Goal: Information Seeking & Learning: Check status

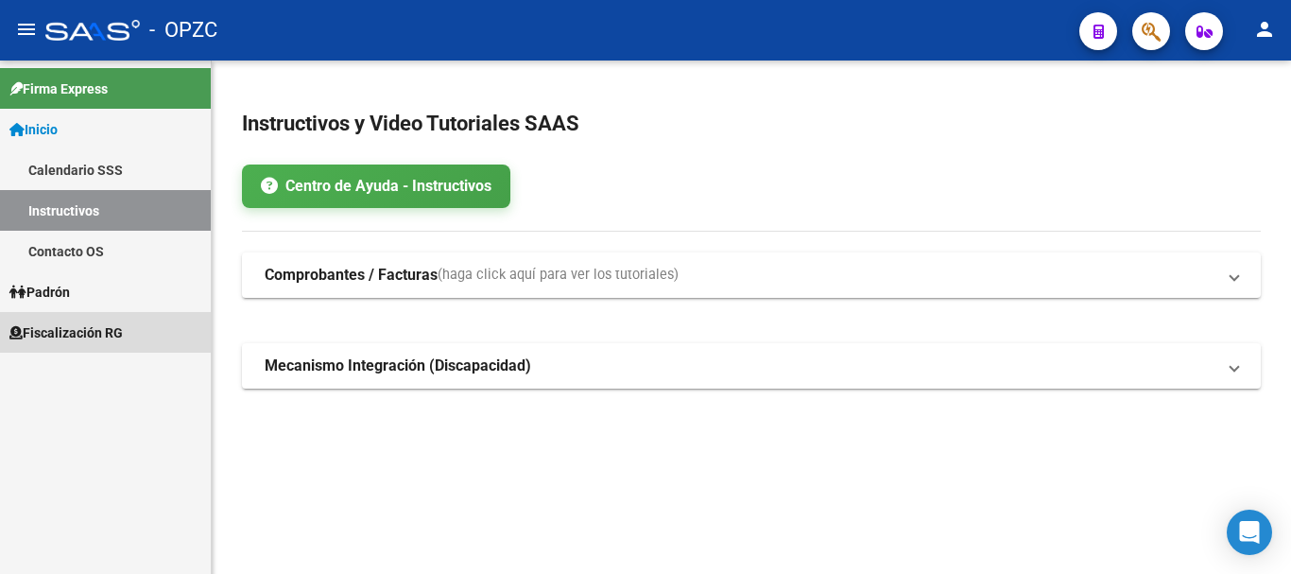
click at [77, 327] on span "Fiscalización RG" at bounding box center [65, 332] width 113 height 21
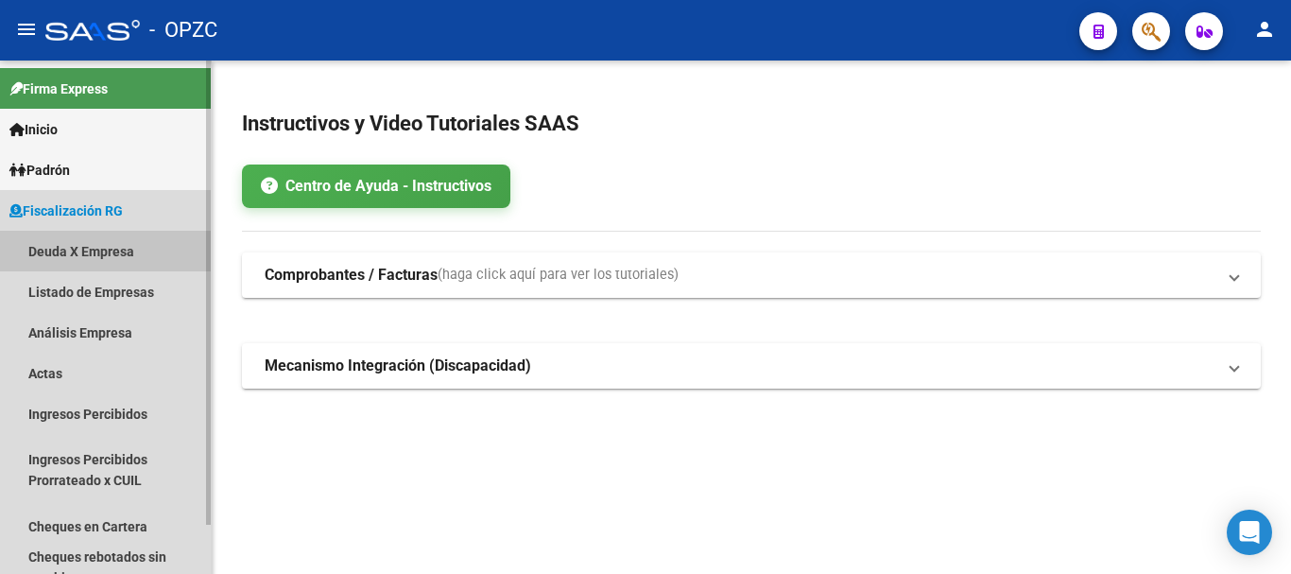
click at [97, 248] on link "Deuda X Empresa" at bounding box center [105, 251] width 211 height 41
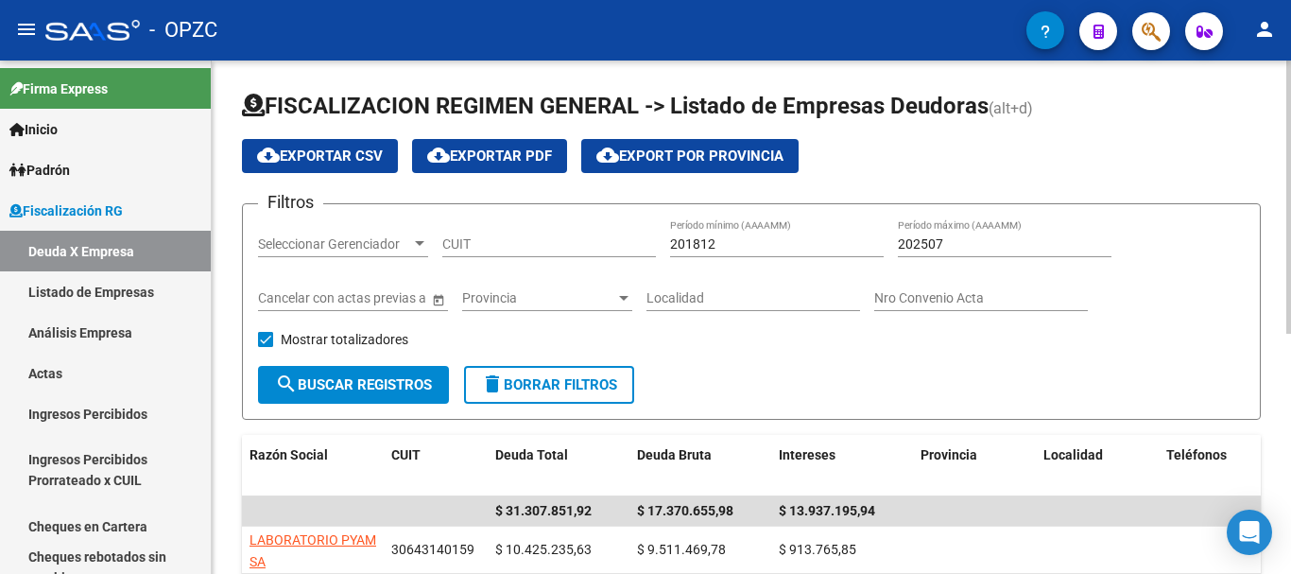
scroll to position [451, 0]
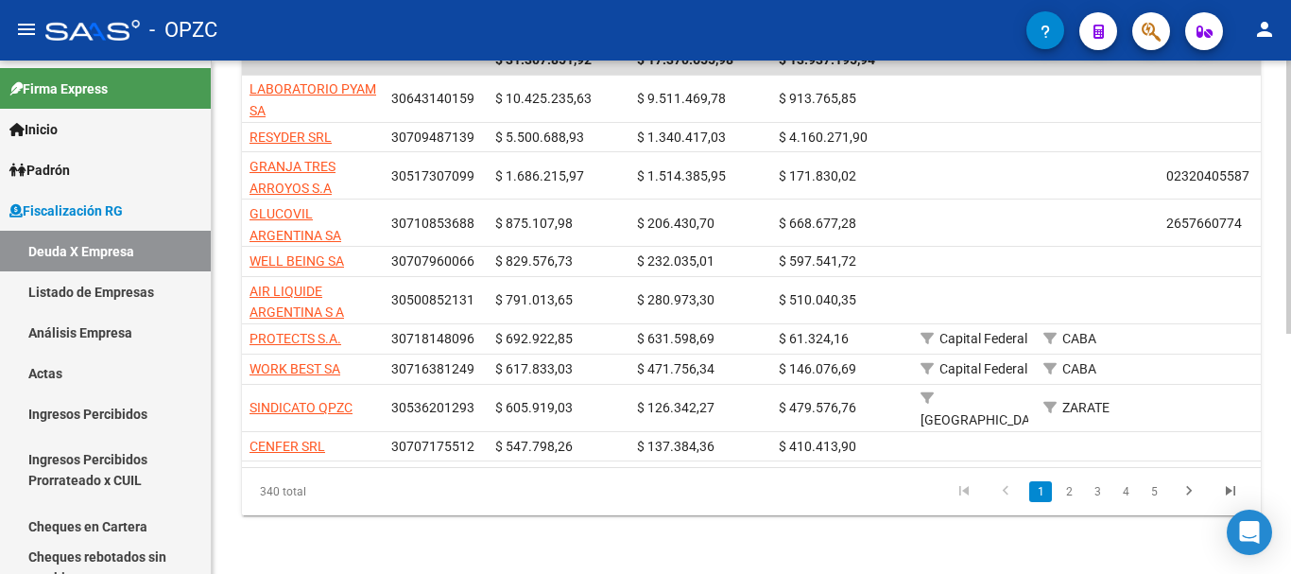
click at [1276, 403] on div at bounding box center [1288, 316] width 5 height 513
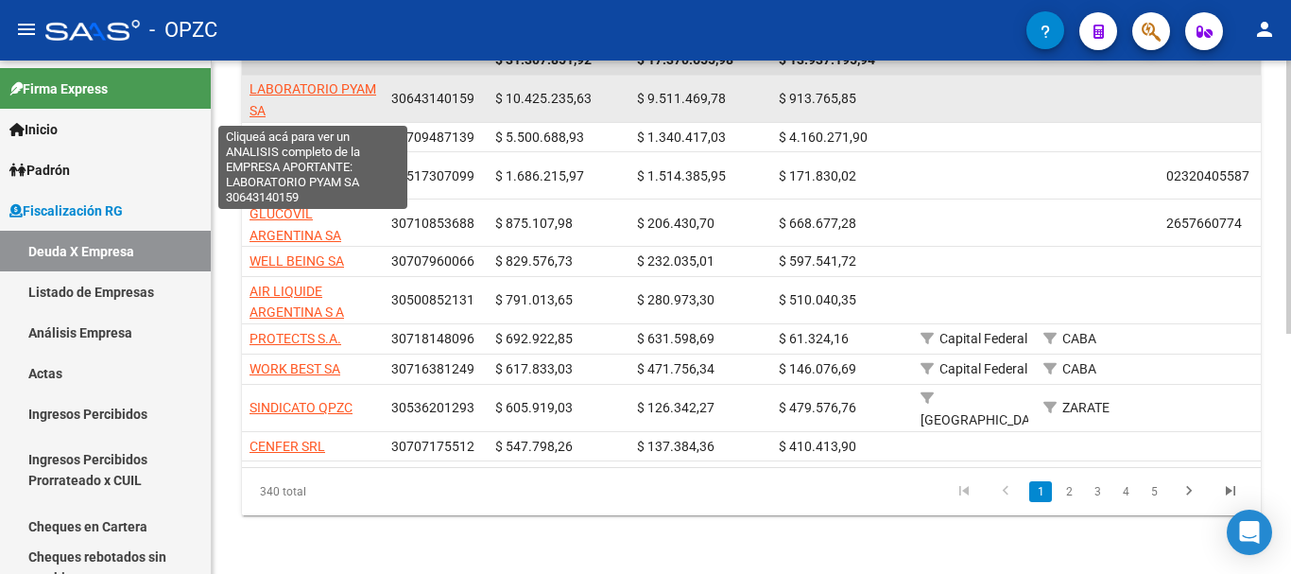
click at [335, 88] on span "LABORATORIO PYAM SA" at bounding box center [312, 99] width 127 height 37
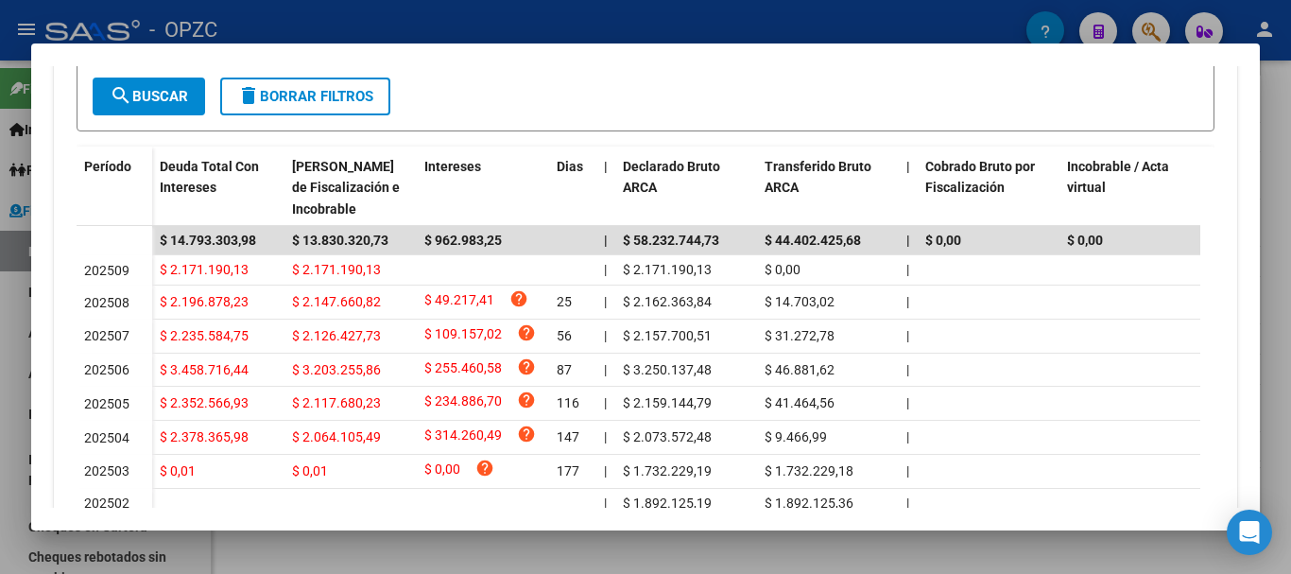
scroll to position [499, 0]
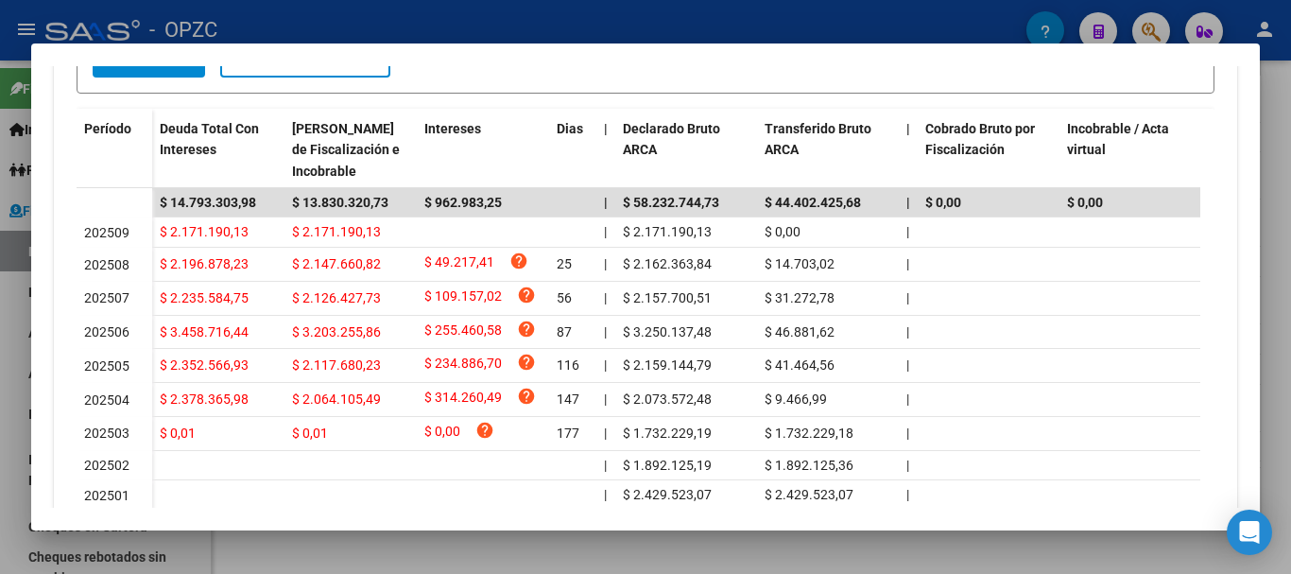
click at [676, 19] on div at bounding box center [645, 287] width 1291 height 574
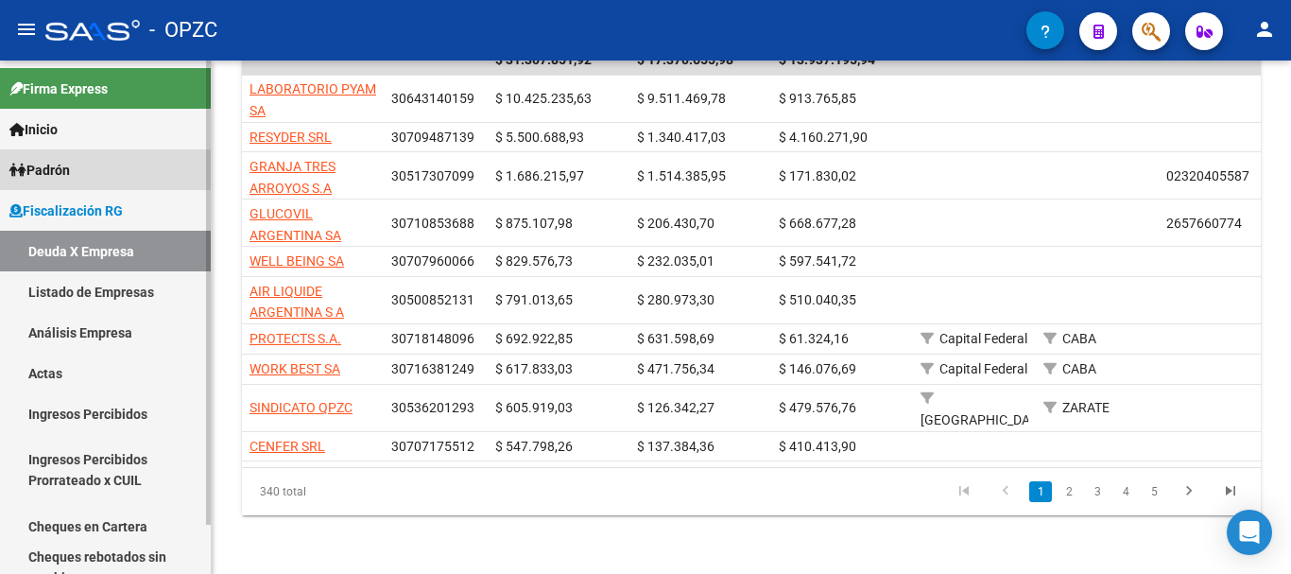
click at [68, 164] on span "Padrón" at bounding box center [39, 170] width 60 height 21
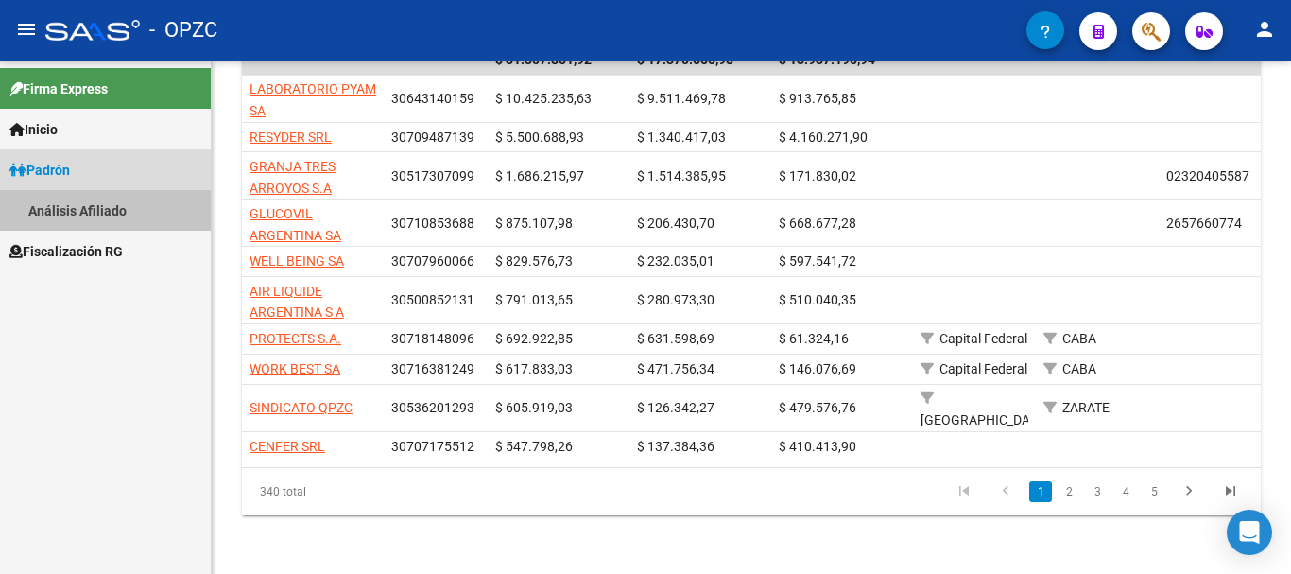
click at [90, 203] on link "Análisis Afiliado" at bounding box center [105, 210] width 211 height 41
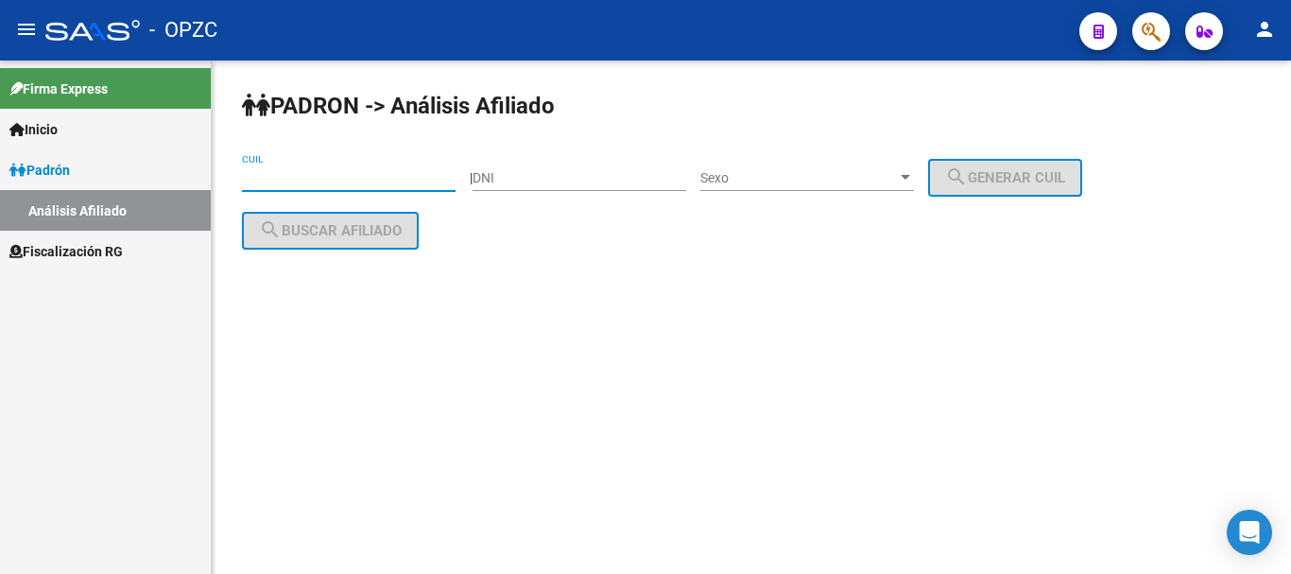
click at [353, 170] on input "CUIL" at bounding box center [349, 178] width 214 height 16
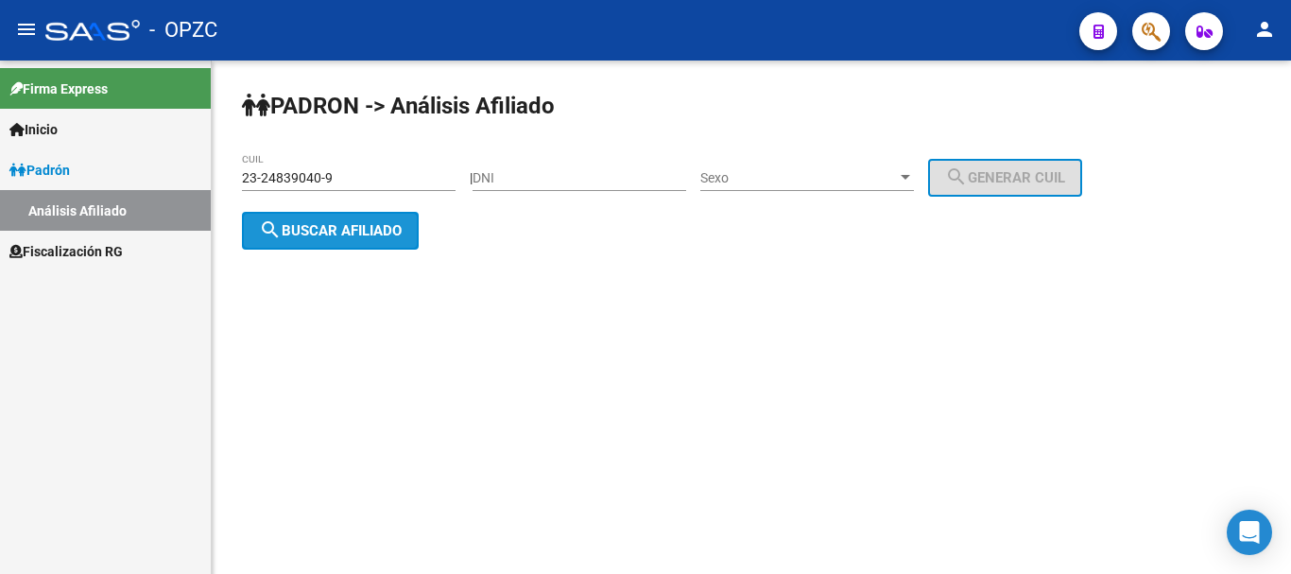
click at [391, 231] on span "search Buscar afiliado" at bounding box center [330, 230] width 143 height 17
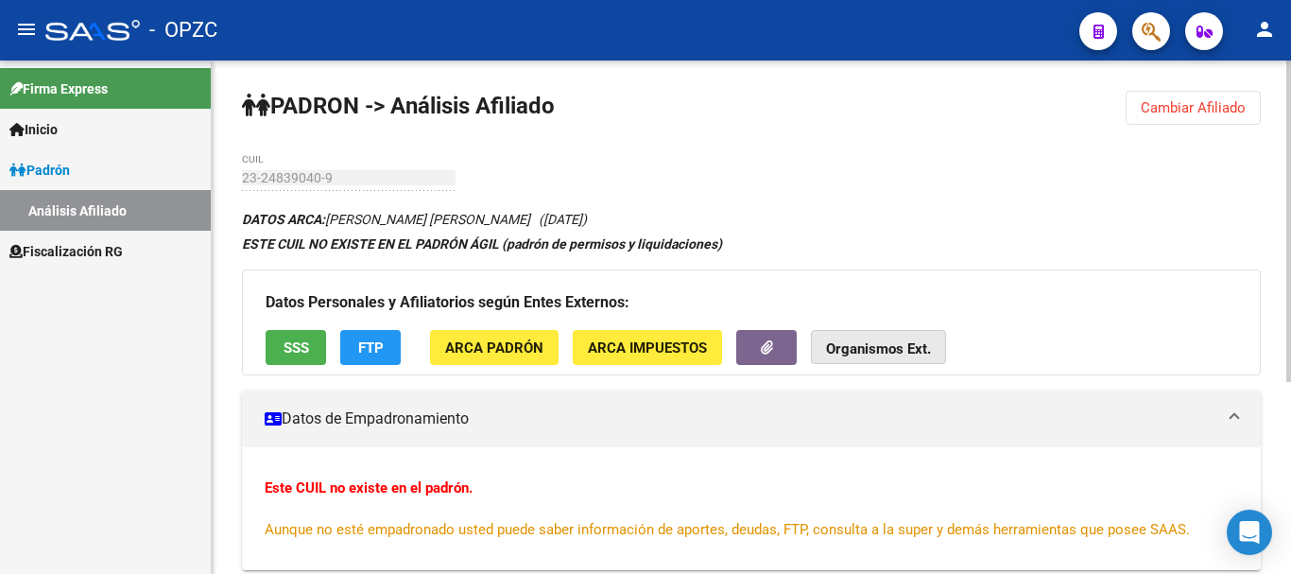
click at [887, 342] on strong "Organismos Ext." at bounding box center [878, 348] width 105 height 17
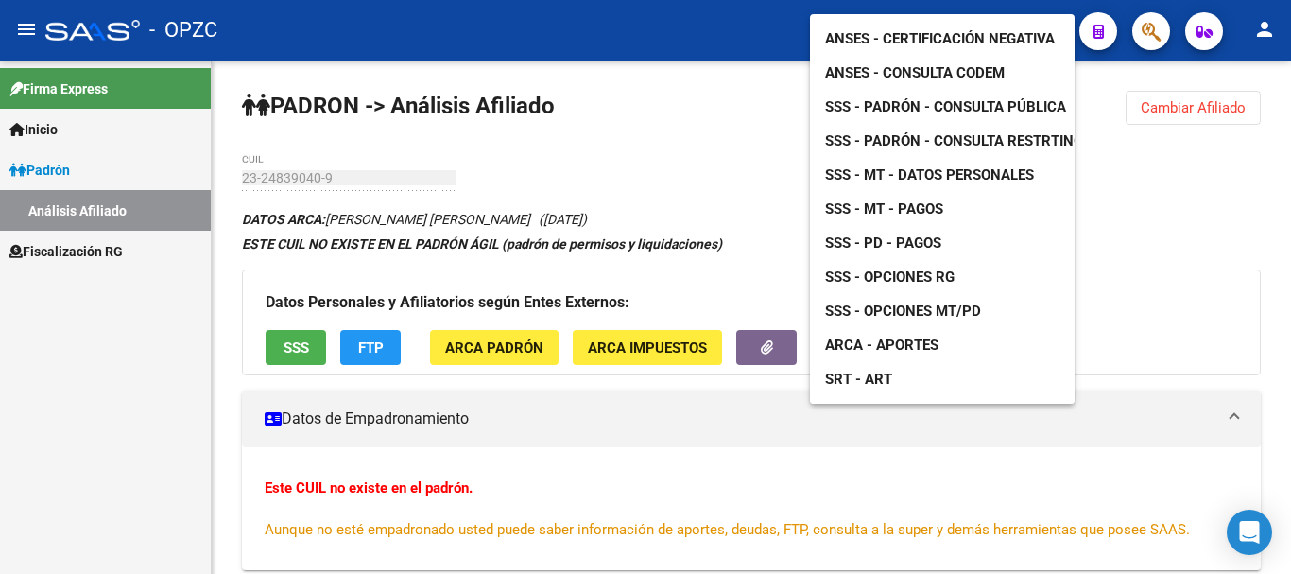
click at [912, 336] on span "ARCA - Aportes" at bounding box center [881, 344] width 113 height 17
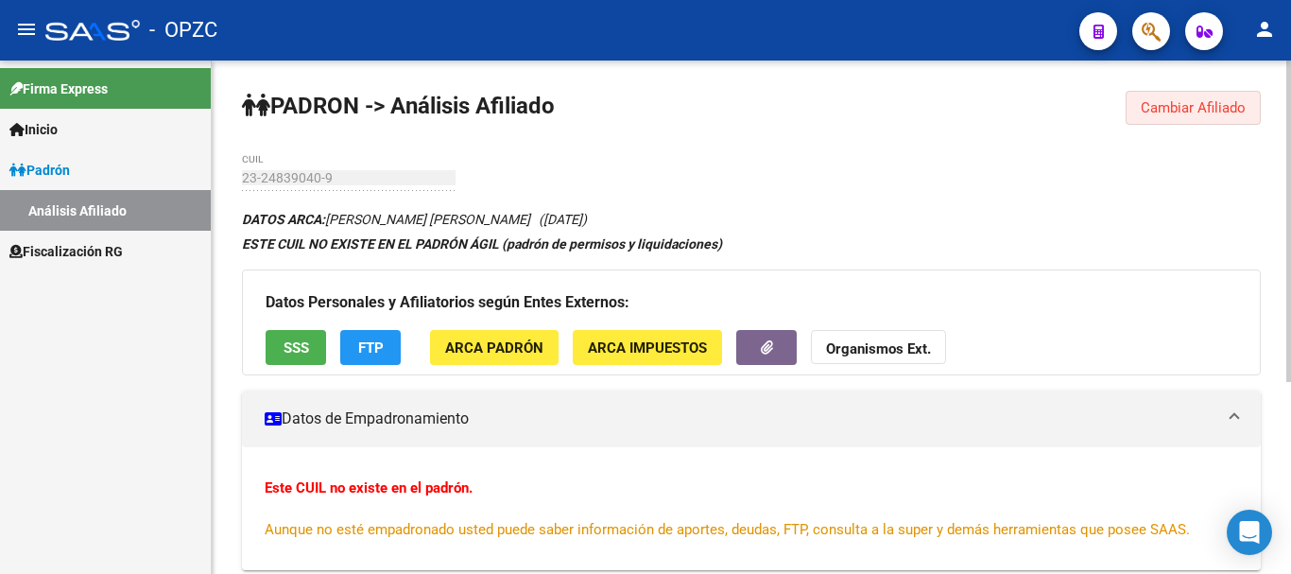
click at [1160, 100] on span "Cambiar Afiliado" at bounding box center [1193, 107] width 105 height 17
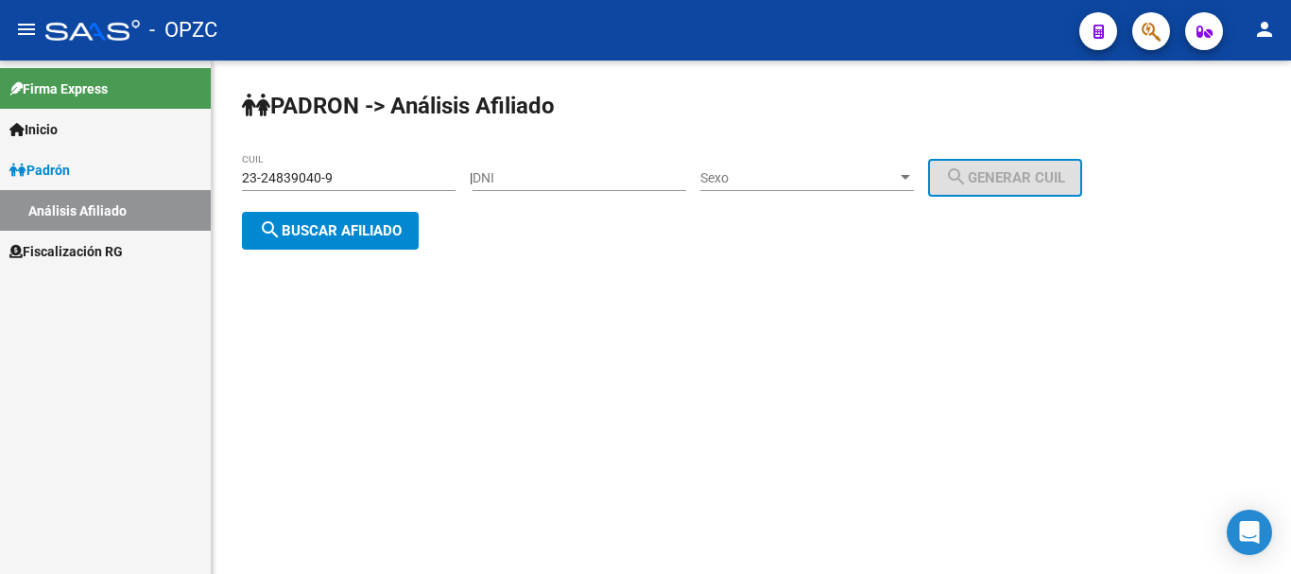
click at [356, 180] on input "23-24839040-9" at bounding box center [349, 178] width 214 height 16
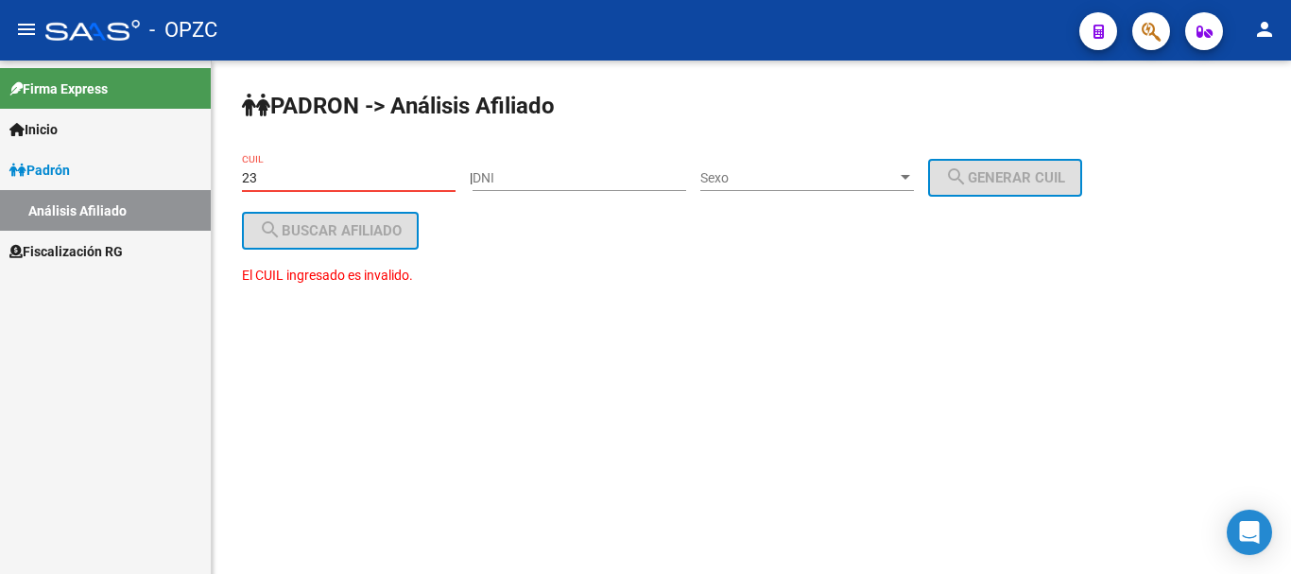
type input "2"
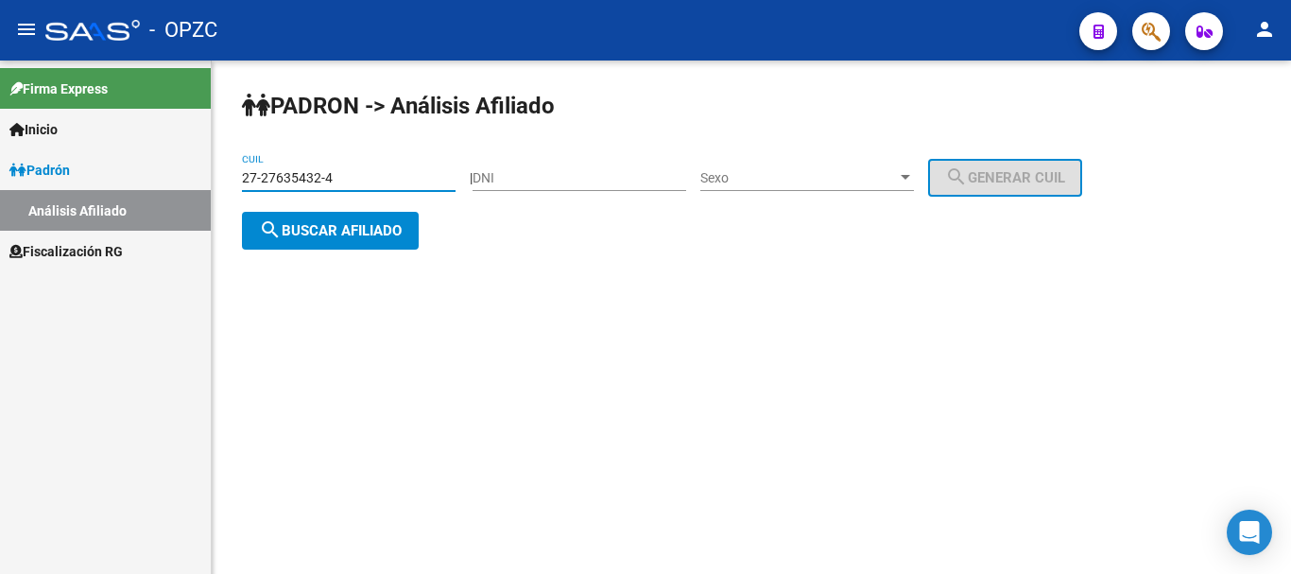
type input "27-27635432-4"
click at [349, 222] on span "search Buscar afiliado" at bounding box center [330, 230] width 143 height 17
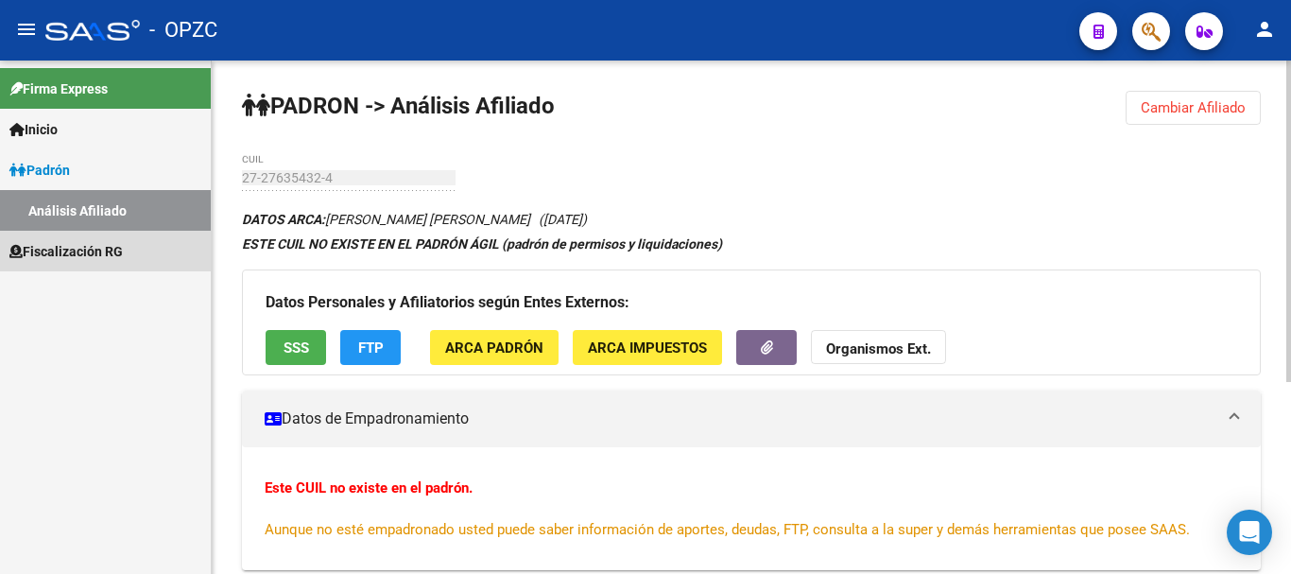
click at [75, 245] on span "Fiscalización RG" at bounding box center [65, 251] width 113 height 21
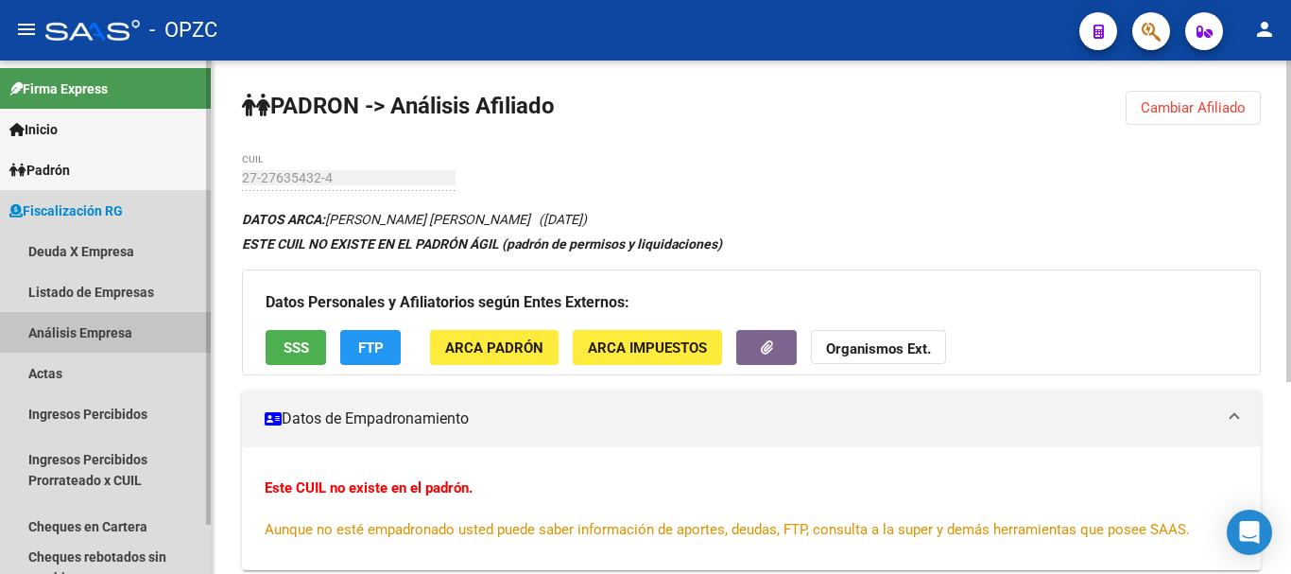
click at [101, 329] on link "Análisis Empresa" at bounding box center [105, 332] width 211 height 41
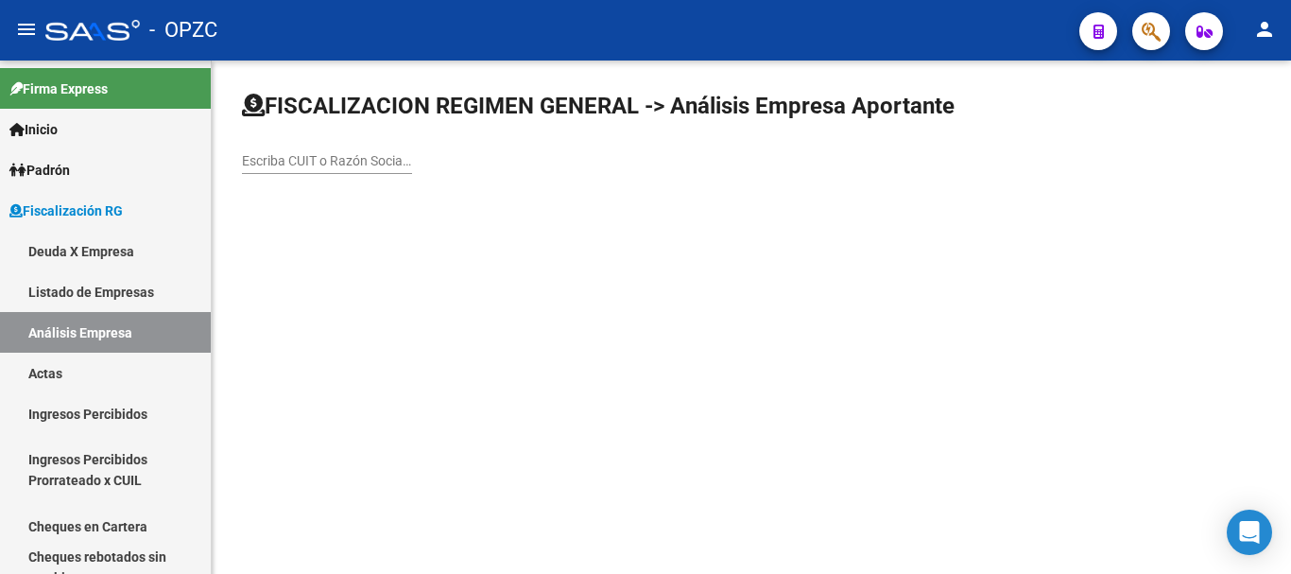
click at [284, 156] on input "Escriba CUIT o Razón Social para buscar" at bounding box center [327, 161] width 170 height 16
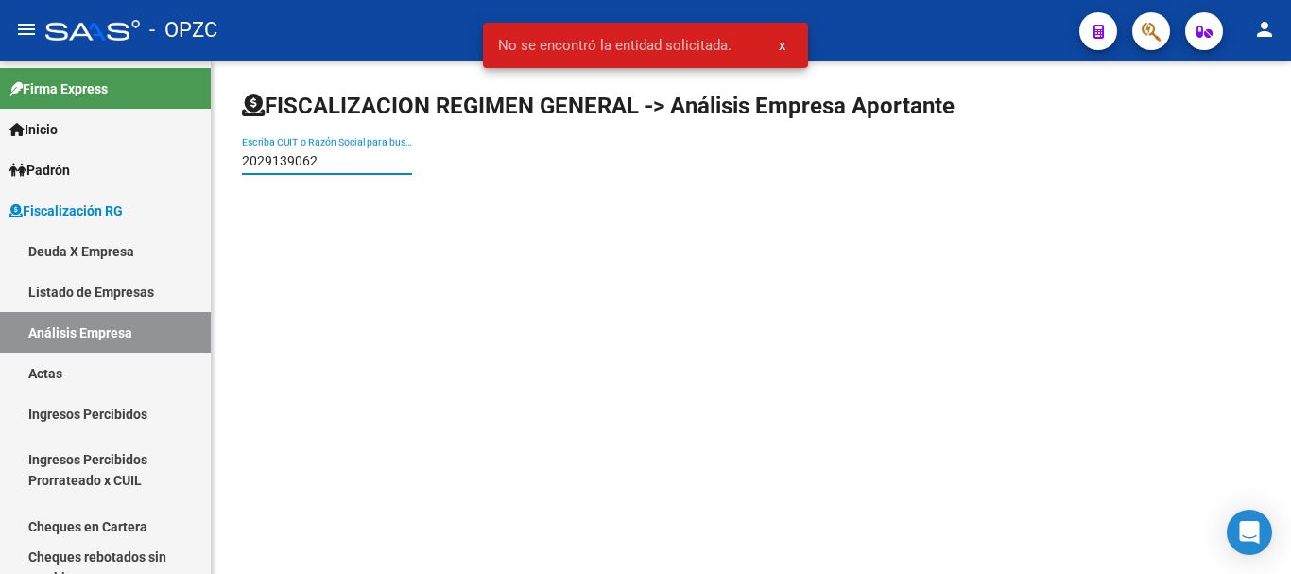
type input "20291390625"
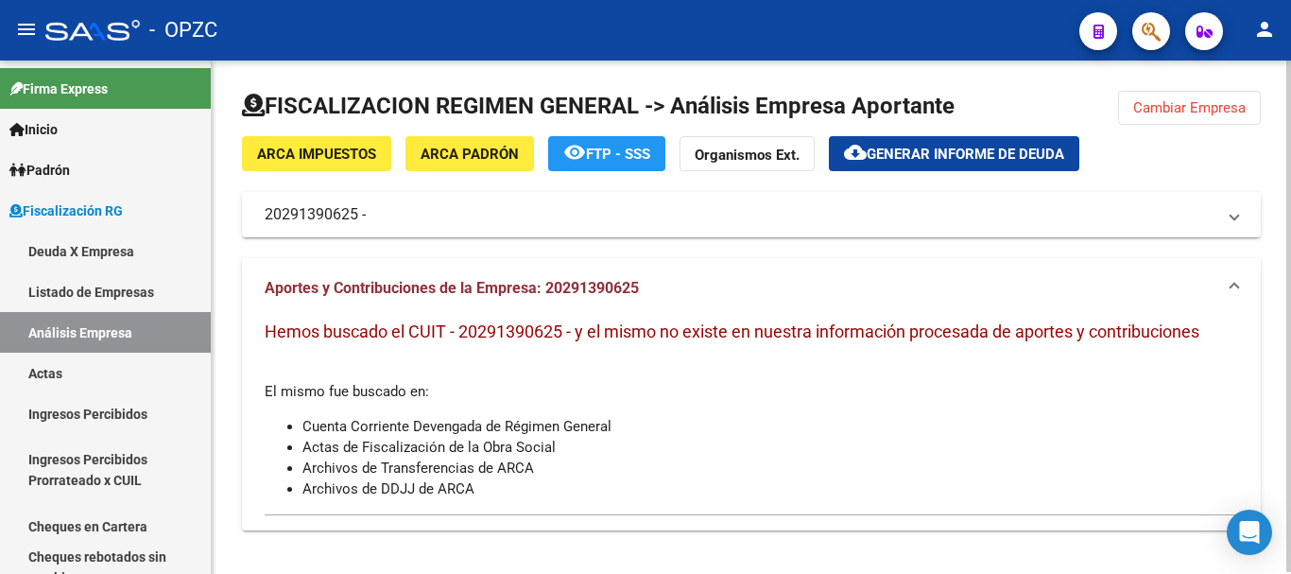
click at [775, 150] on strong "Organismos Ext." at bounding box center [747, 154] width 105 height 17
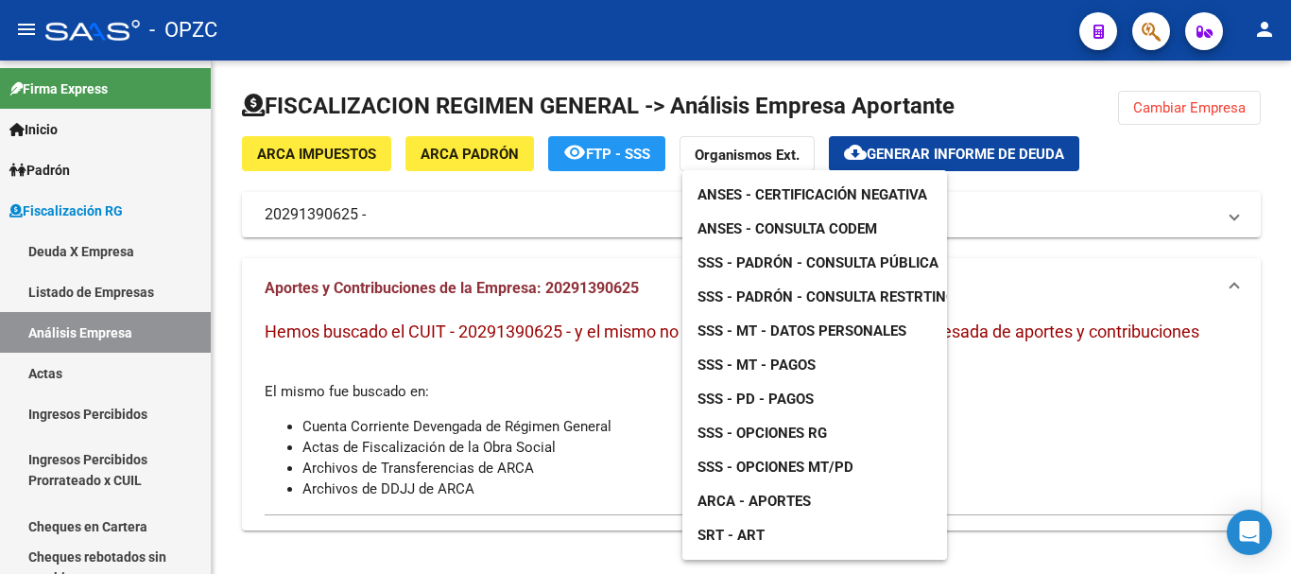
click at [334, 148] on div at bounding box center [645, 287] width 1291 height 574
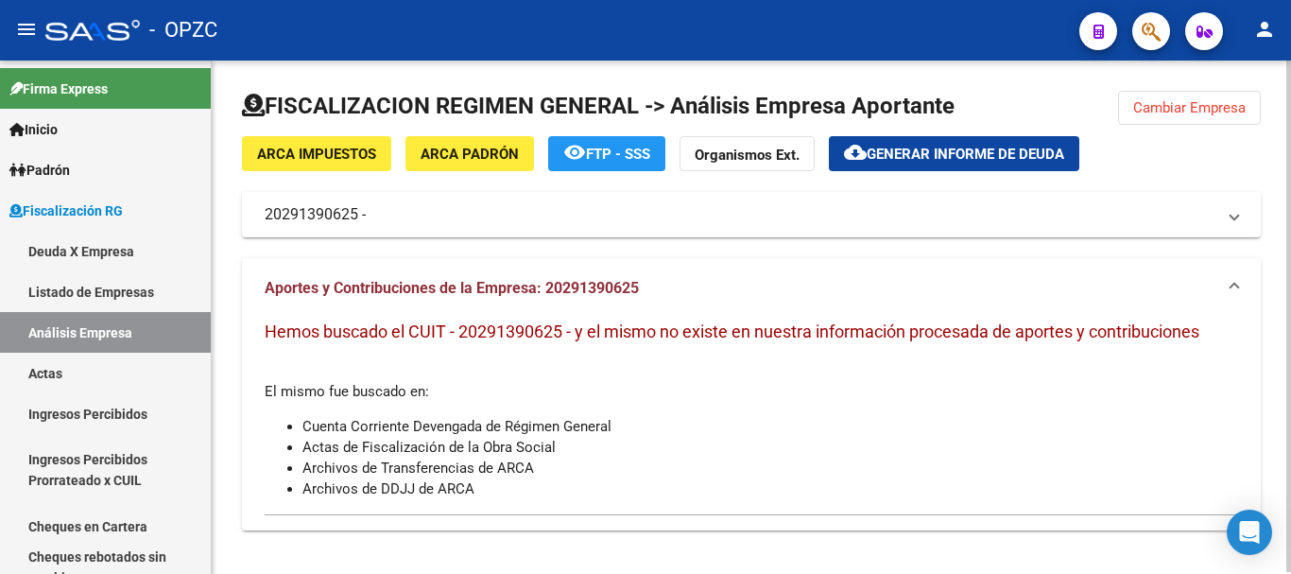
click at [334, 158] on span "ARCA Impuestos" at bounding box center [316, 154] width 119 height 17
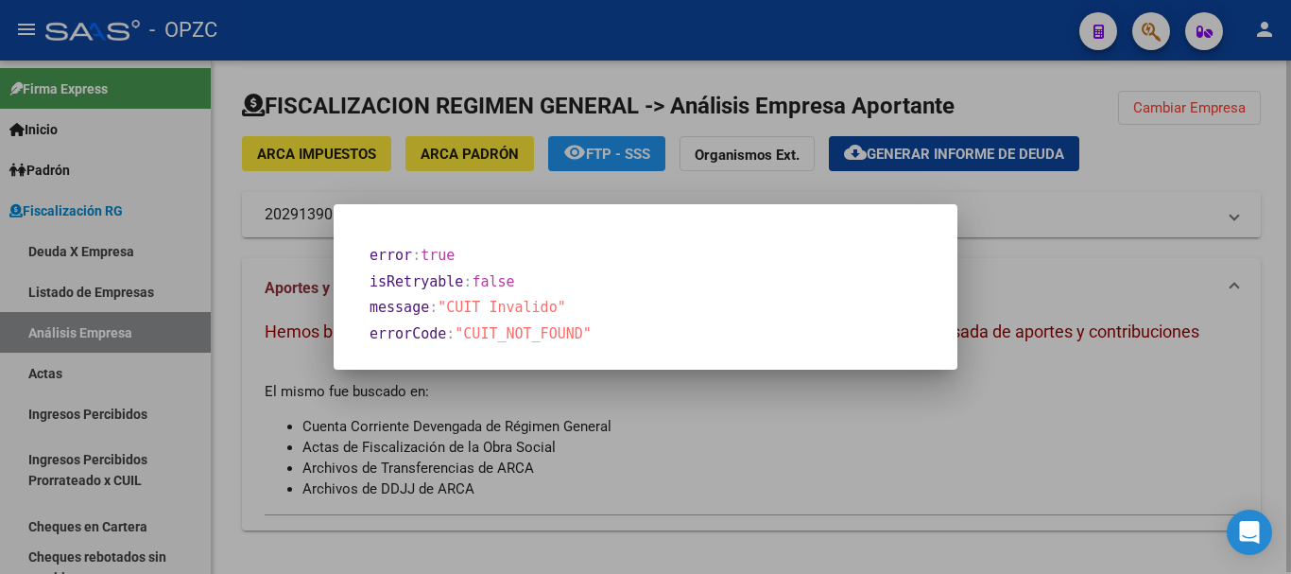
click at [334, 158] on div at bounding box center [645, 287] width 1291 height 574
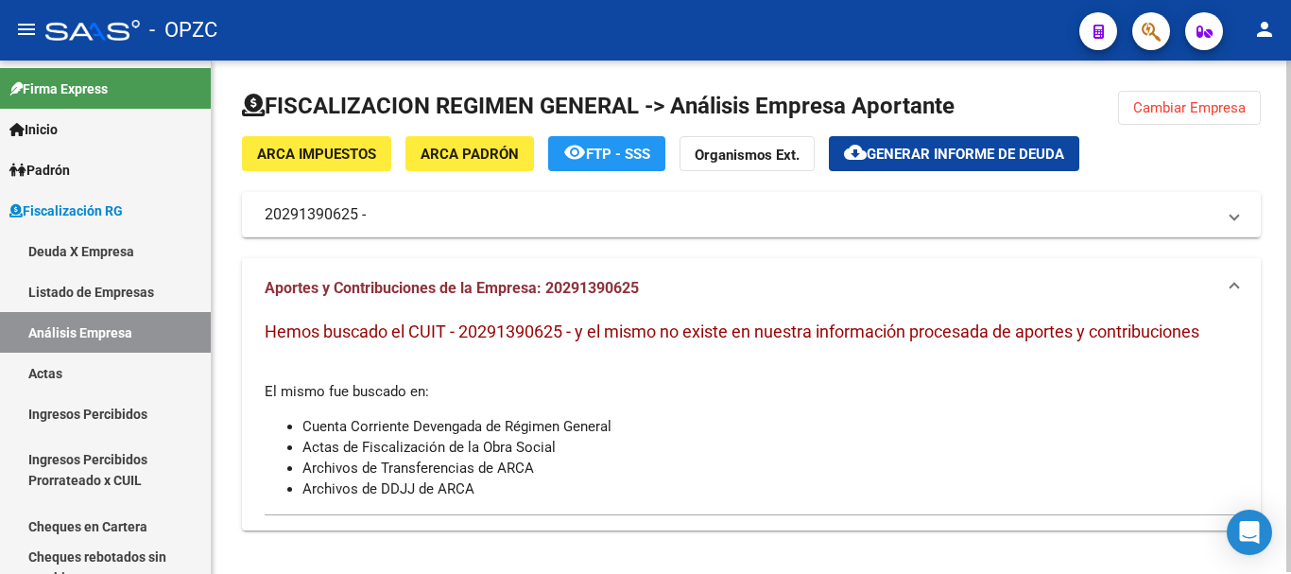
click at [327, 150] on span "ARCA Impuestos" at bounding box center [316, 154] width 119 height 17
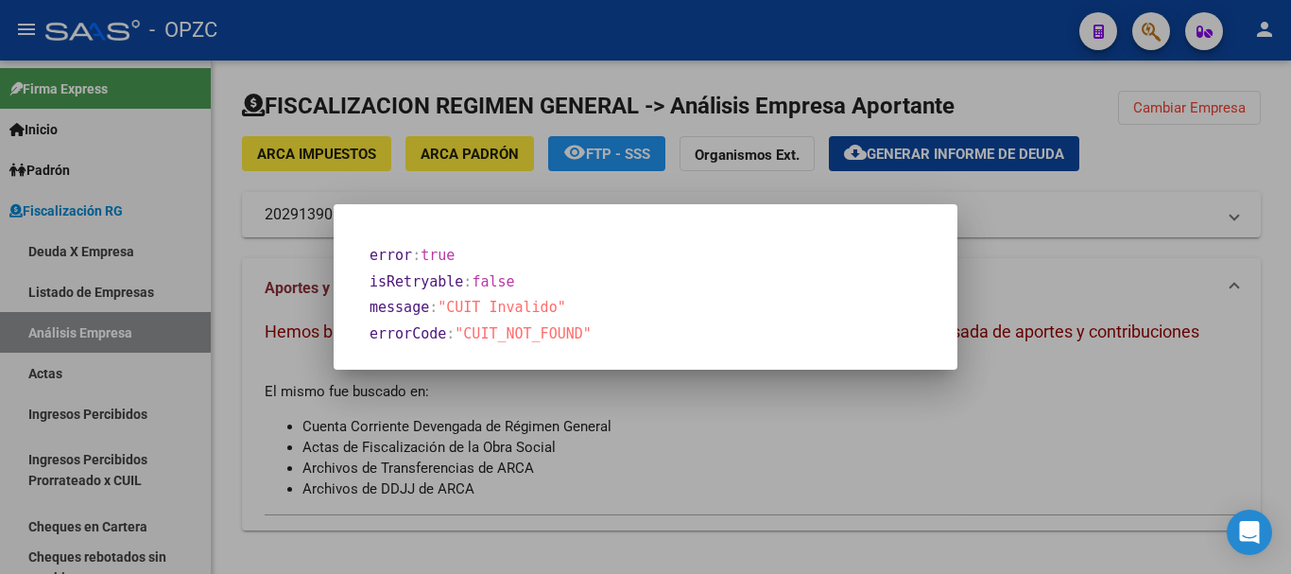
click at [471, 150] on div at bounding box center [645, 287] width 1291 height 574
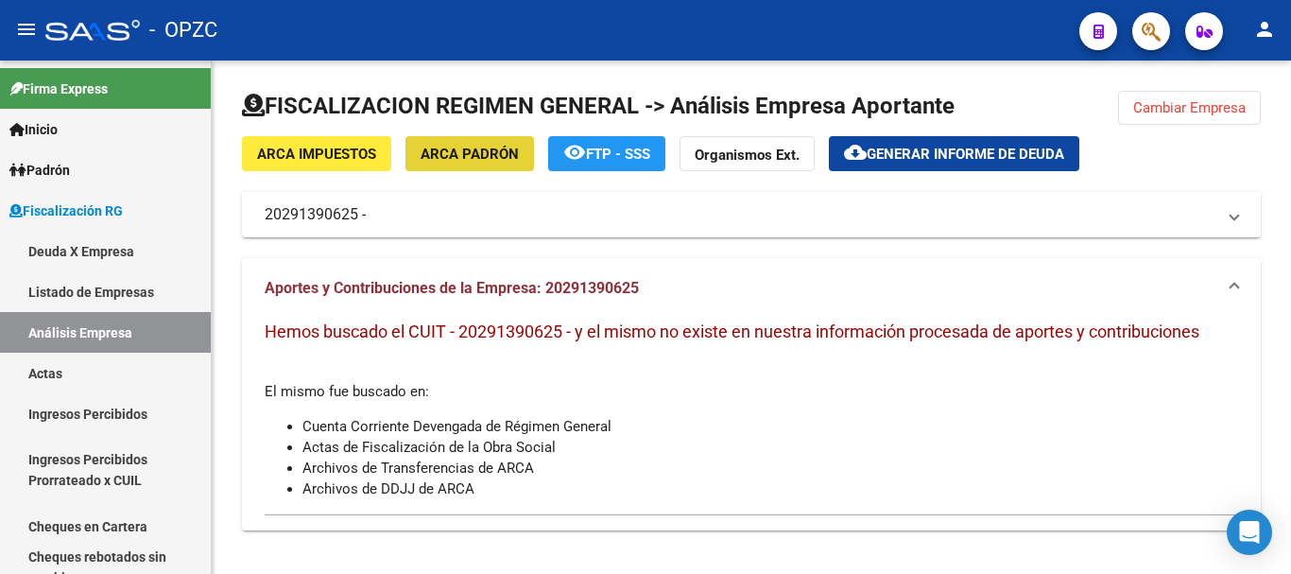
click at [471, 150] on span "ARCA Padrón" at bounding box center [470, 154] width 98 height 17
